Goal: Information Seeking & Learning: Learn about a topic

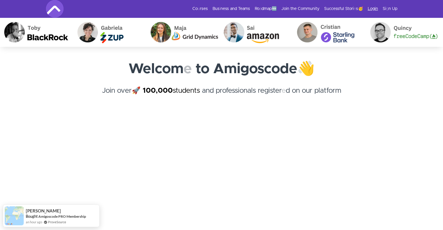
click at [373, 9] on readpronunciation-word "Login" at bounding box center [373, 9] width 10 height 4
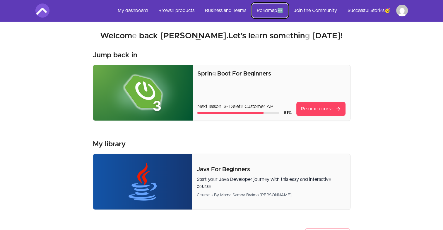
click at [271, 10] on readpronunciation-span "dmap" at bounding box center [271, 10] width 12 height 5
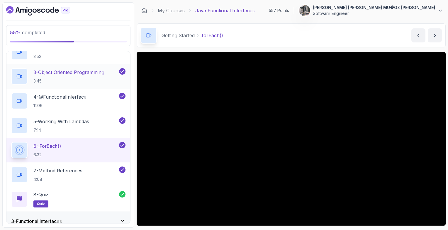
scroll to position [88, 0]
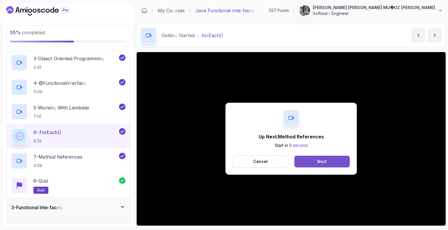
click at [328, 162] on button "Next" at bounding box center [321, 162] width 55 height 12
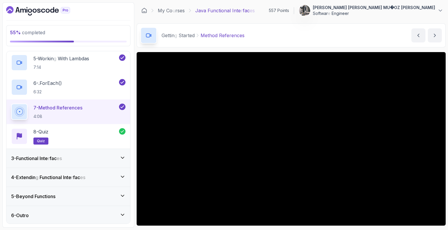
scroll to position [137, 0]
click at [89, 161] on div "3 - Functional Inte r fac es" at bounding box center [68, 158] width 124 height 19
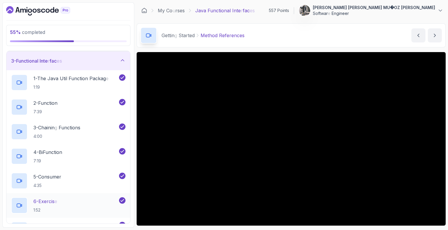
scroll to position [35, 0]
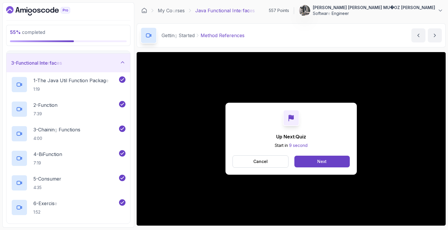
click at [339, 169] on div "Up Next : Quiz Start in 9 second Cancel Next" at bounding box center [290, 139] width 131 height 72
click at [339, 164] on button "Next" at bounding box center [321, 162] width 55 height 12
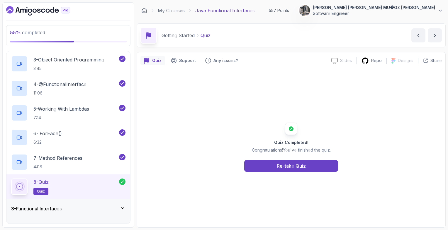
scroll to position [137, 0]
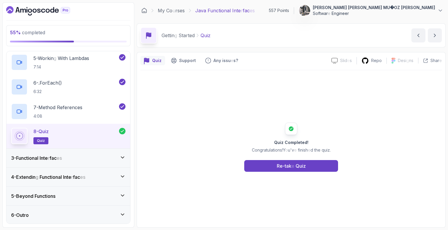
click at [66, 160] on div "3 - Functional Inte r fac es" at bounding box center [68, 158] width 114 height 7
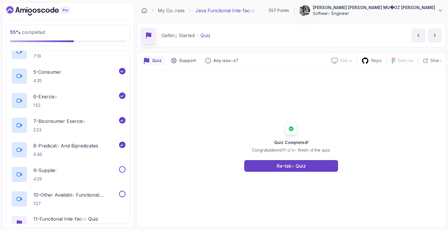
scroll to position [0, 0]
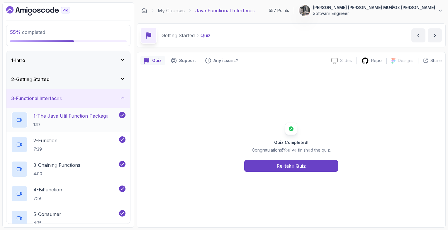
click at [67, 119] on p "1 - The Java Util Function Packag e" at bounding box center [70, 116] width 75 height 7
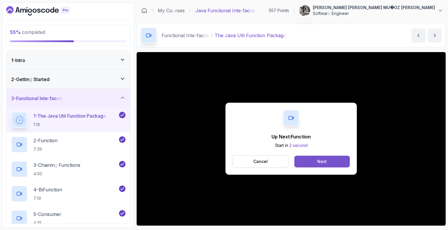
click at [300, 157] on button "Next" at bounding box center [321, 162] width 55 height 12
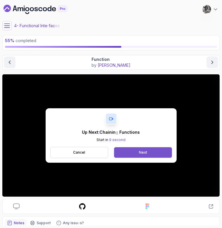
click at [134, 151] on button "Next" at bounding box center [143, 152] width 58 height 11
click at [137, 153] on button "Next" at bounding box center [143, 152] width 58 height 11
click at [140, 153] on readpronunciation-word "Next" at bounding box center [143, 152] width 8 height 4
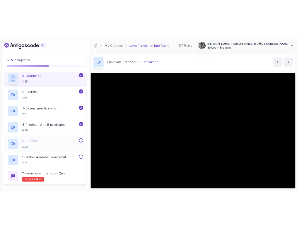
scroll to position [153, 0]
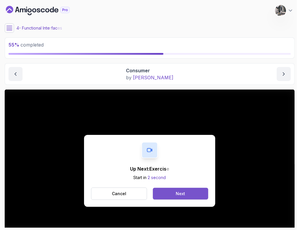
click at [192, 195] on button "Next" at bounding box center [180, 194] width 55 height 12
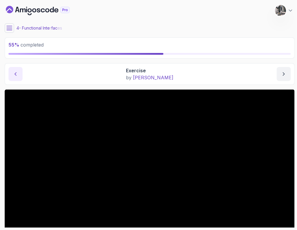
click at [20, 78] on button "previous content" at bounding box center [15, 74] width 14 height 14
